Goal: Transaction & Acquisition: Purchase product/service

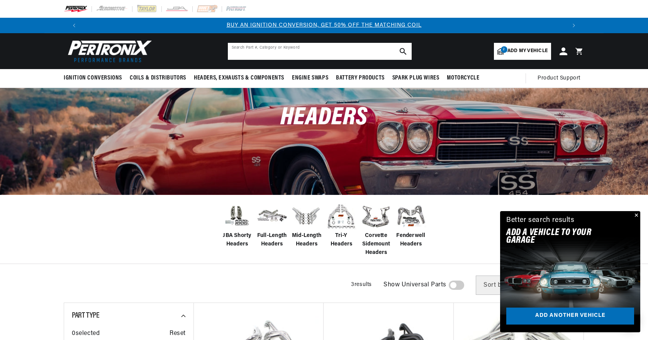
click at [299, 48] on input "text" at bounding box center [320, 51] width 184 height 17
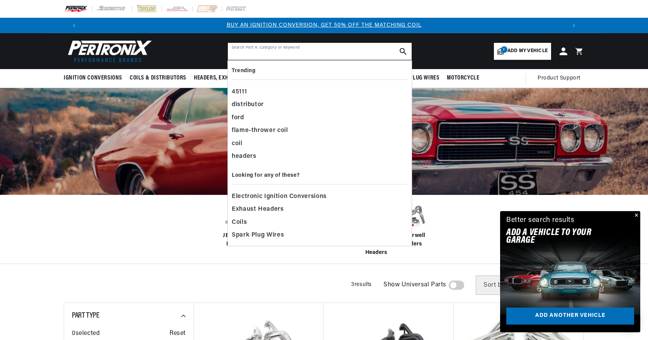
paste input "Doug's Headers D453"
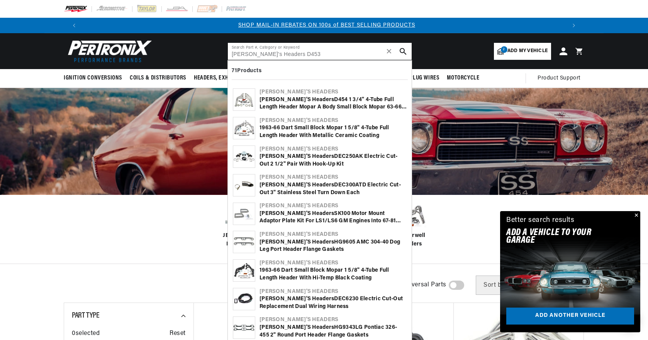
scroll to position [0, 482]
drag, startPoint x: 273, startPoint y: 55, endPoint x: 215, endPoint y: 65, distance: 59.2
click at [215, 65] on header "Ignition Conversions Back Ignition Conversions Shop by Feature" at bounding box center [323, 51] width 559 height 36
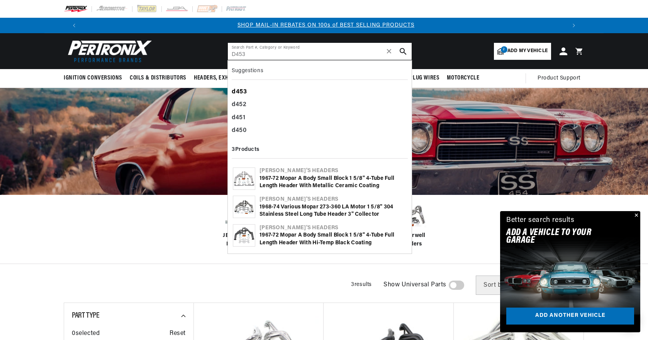
type input "D453"
click at [240, 90] on b "d453" at bounding box center [239, 92] width 15 height 6
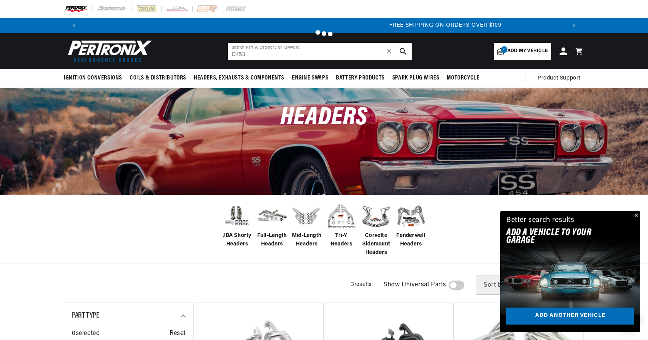
scroll to position [0, 926]
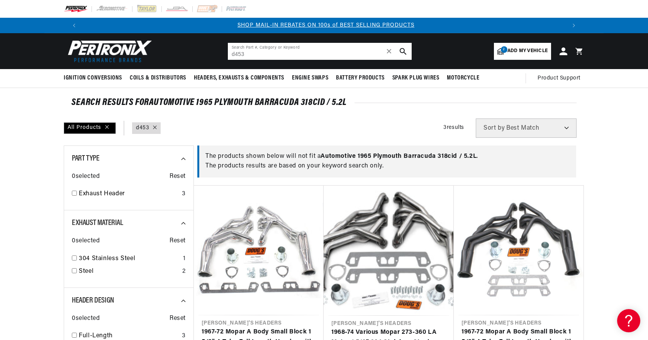
click at [247, 54] on input "d453" at bounding box center [320, 51] width 184 height 17
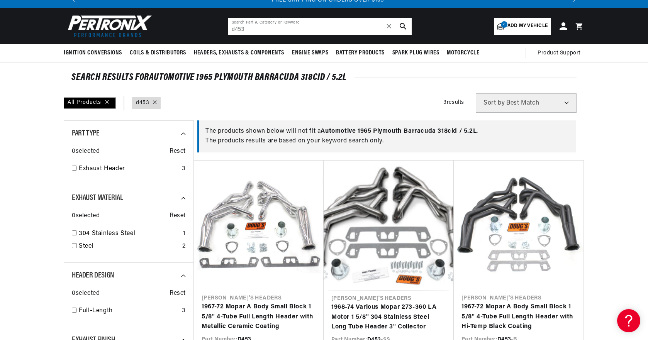
scroll to position [39, 0]
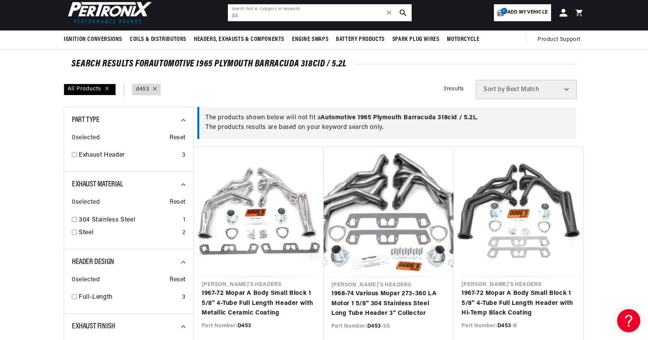
type input "d"
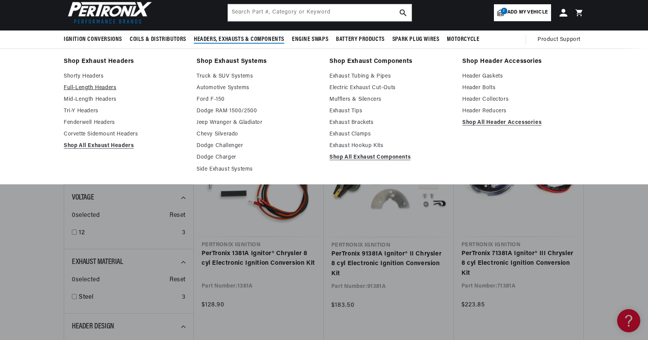
click at [89, 88] on link "Full-Length Headers" at bounding box center [125, 87] width 122 height 9
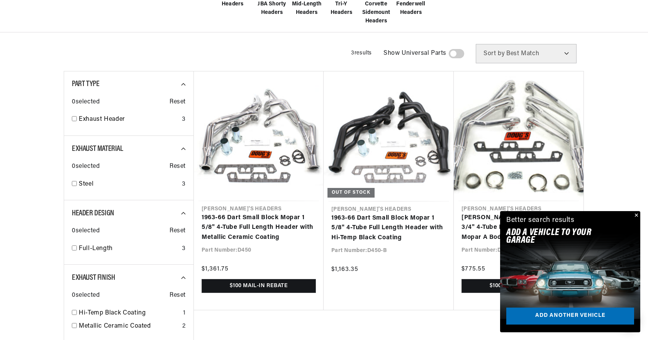
scroll to position [0, 482]
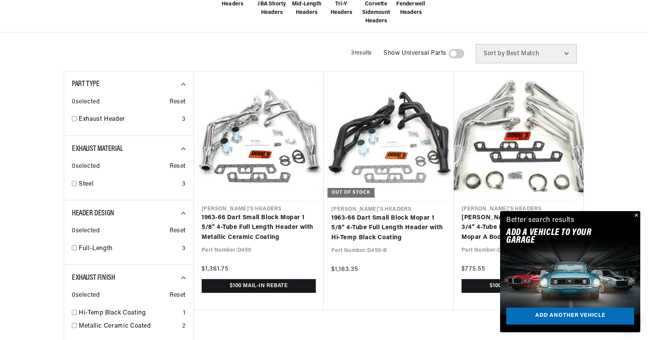
click at [636, 213] on button "Close" at bounding box center [635, 215] width 9 height 9
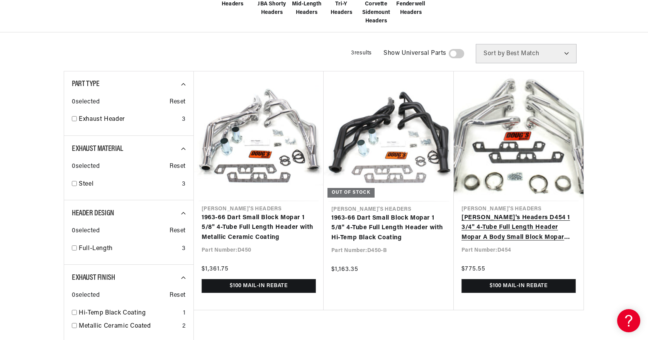
scroll to position [0, 0]
click at [542, 218] on link "[PERSON_NAME]'s Headers D454 1 3/4" 4-Tube Full Length Header Mopar A Body Smal…" at bounding box center [518, 228] width 114 height 30
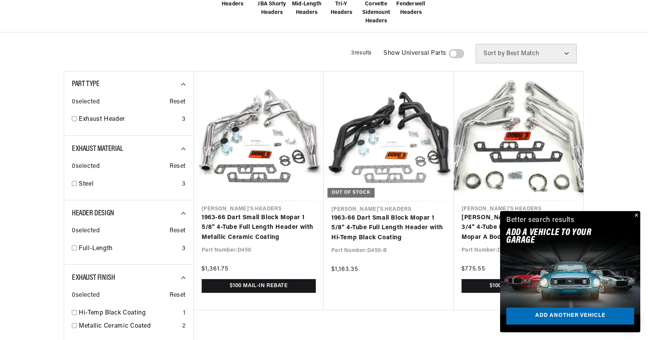
click at [635, 214] on button "Close" at bounding box center [635, 215] width 9 height 9
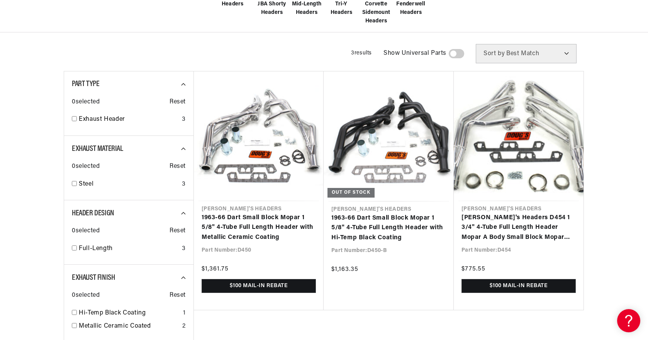
scroll to position [0, 964]
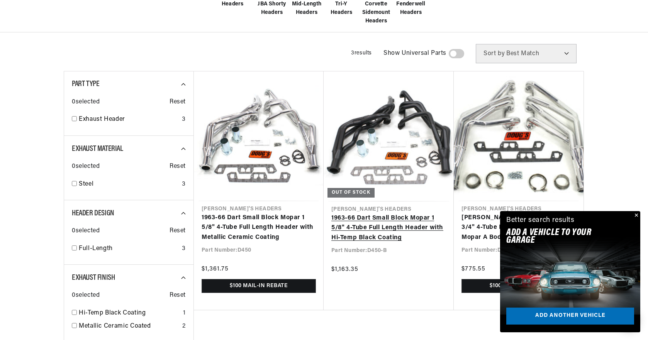
click at [376, 213] on link "1963-66 Dart Small Block Mopar 1 5/8" 4-Tube Full Length Header with Hi-Temp Bl…" at bounding box center [388, 228] width 115 height 30
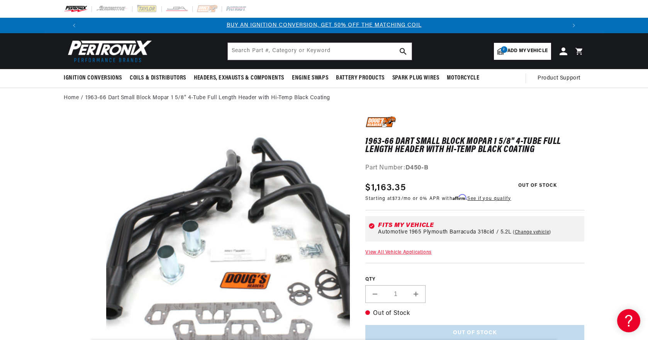
drag, startPoint x: 180, startPoint y: 219, endPoint x: 280, endPoint y: 249, distance: 103.7
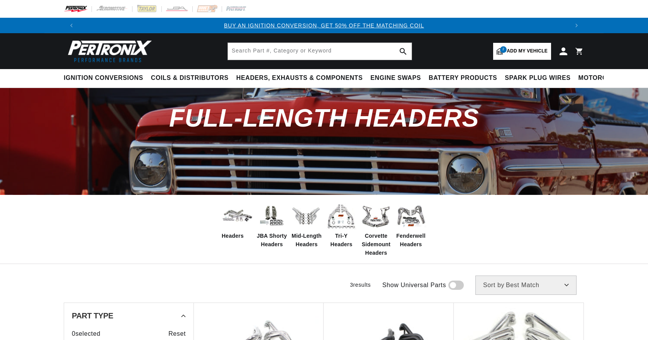
scroll to position [232, 0]
